Goal: Information Seeking & Learning: Learn about a topic

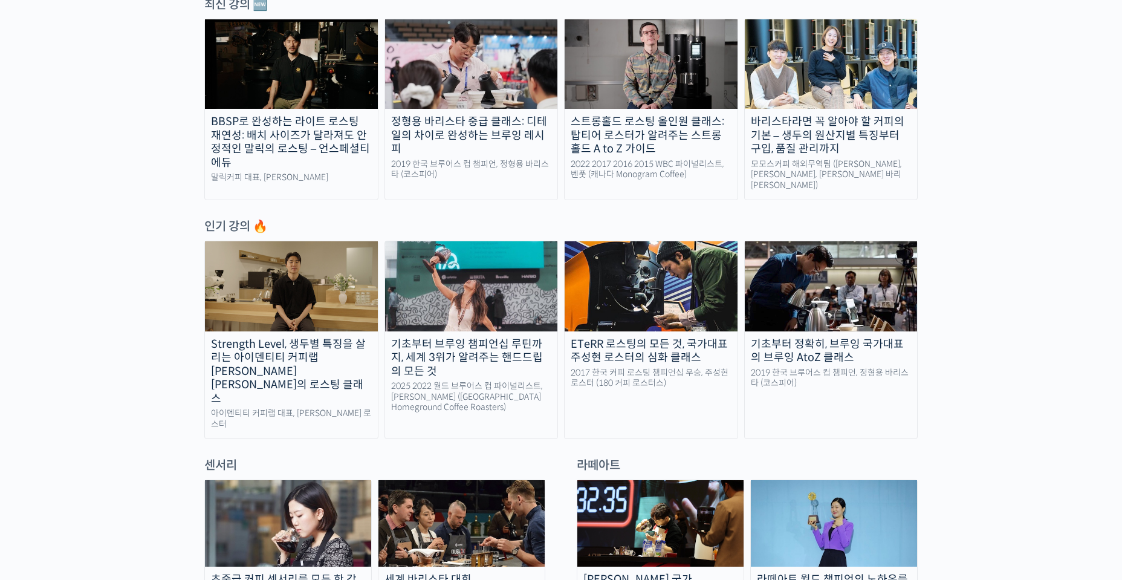
scroll to position [483, 0]
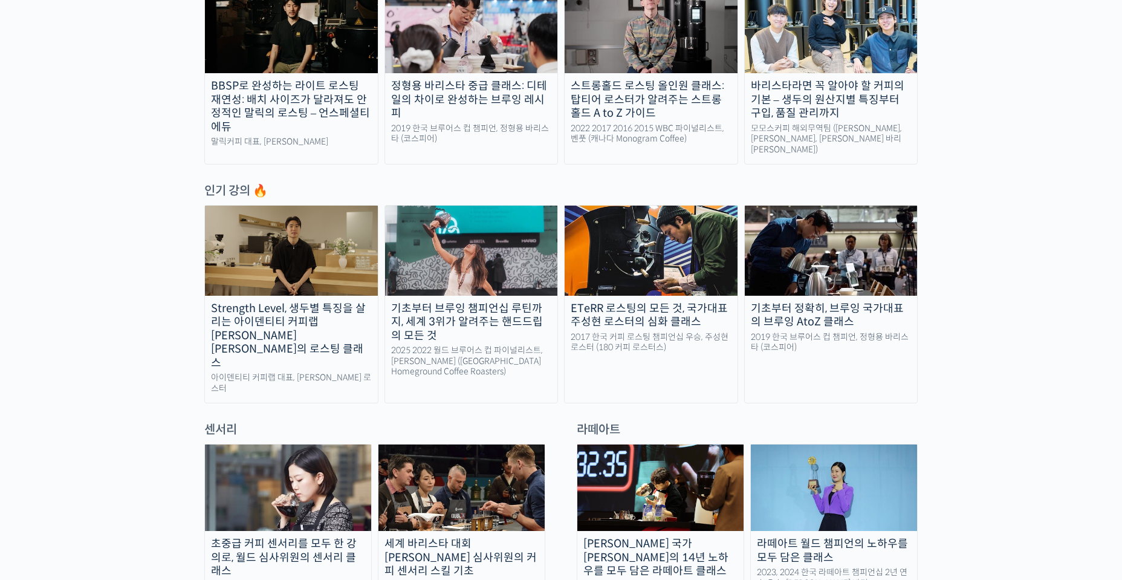
click at [311, 252] on img at bounding box center [291, 249] width 173 height 89
click at [474, 249] on img at bounding box center [471, 249] width 173 height 89
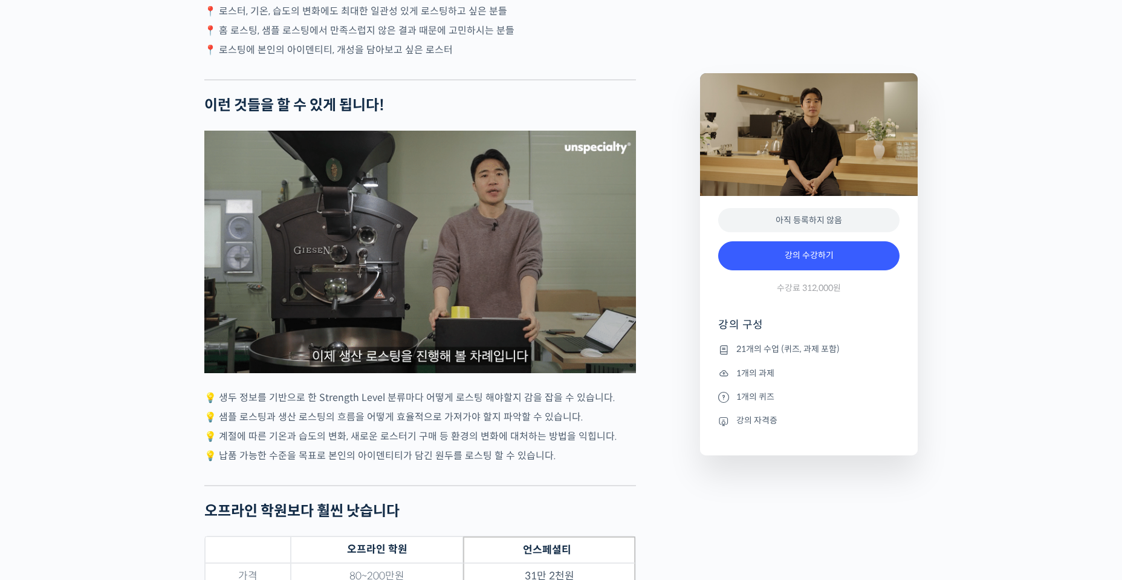
scroll to position [3324, 0]
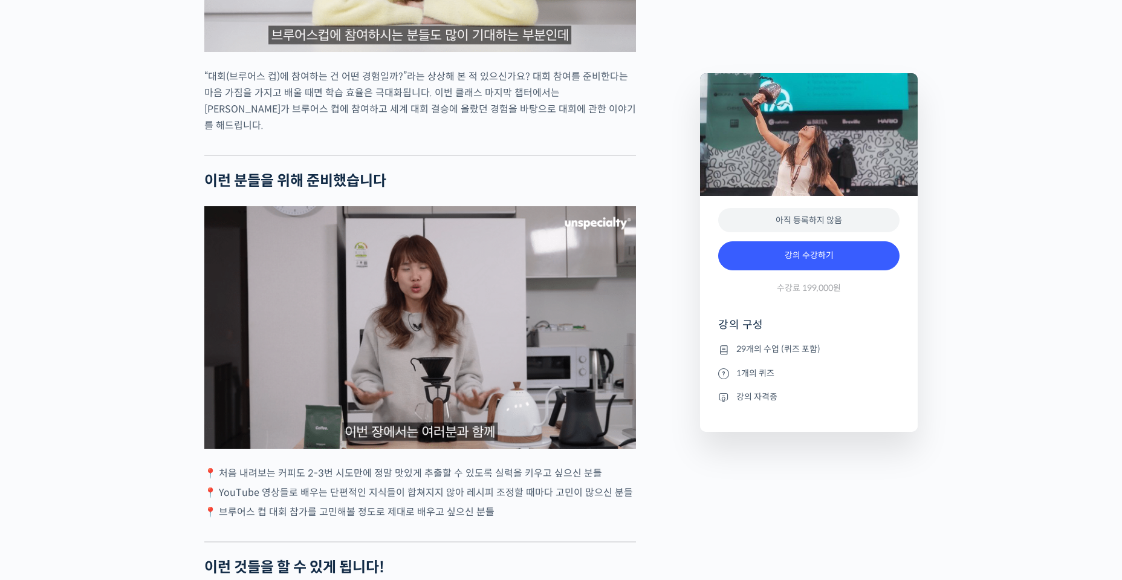
scroll to position [2719, 0]
